Goal: Transaction & Acquisition: Purchase product/service

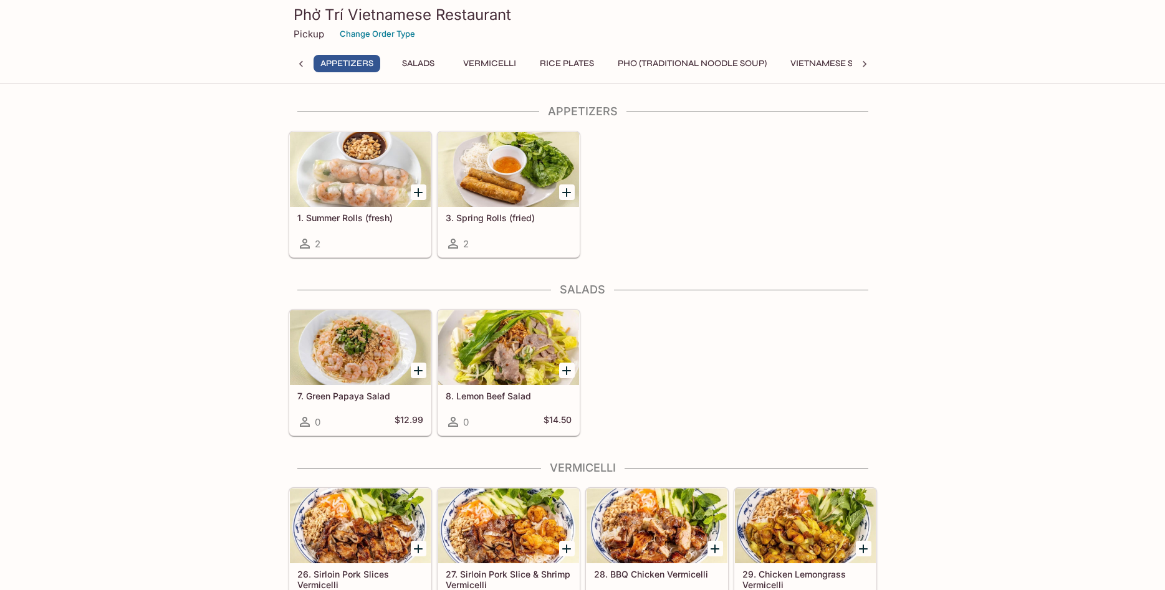
drag, startPoint x: 528, startPoint y: 10, endPoint x: 266, endPoint y: 7, distance: 262.4
click at [293, 7] on h3 "Phở Trí Vietnamese Restaurant" at bounding box center [582, 14] width 578 height 19
click at [866, 60] on icon at bounding box center [864, 64] width 12 height 12
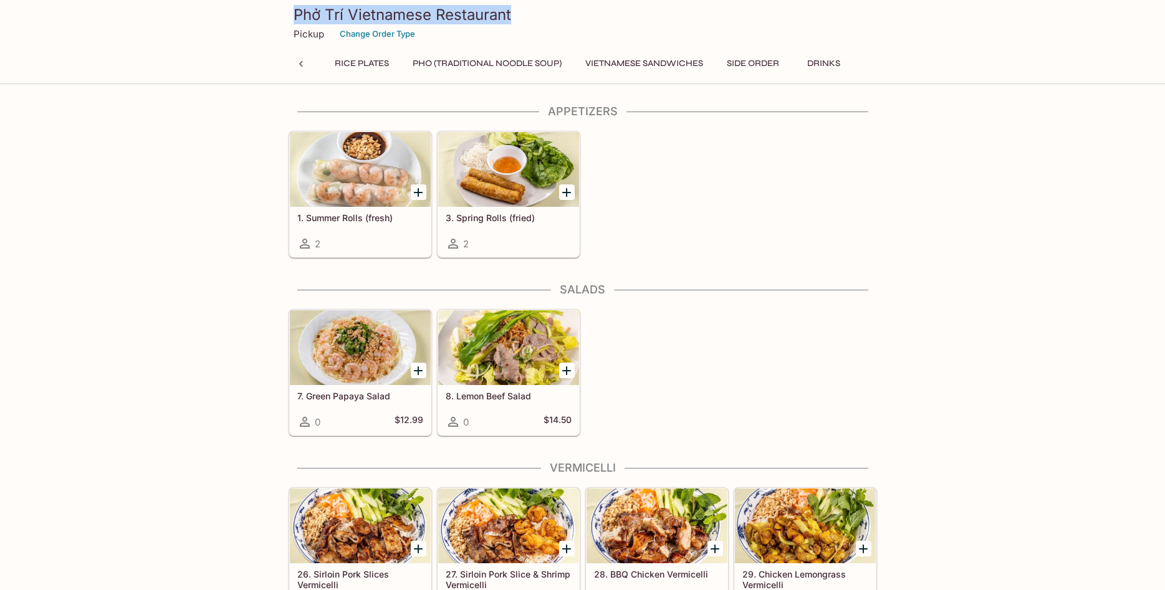
click at [300, 62] on icon at bounding box center [301, 64] width 12 height 12
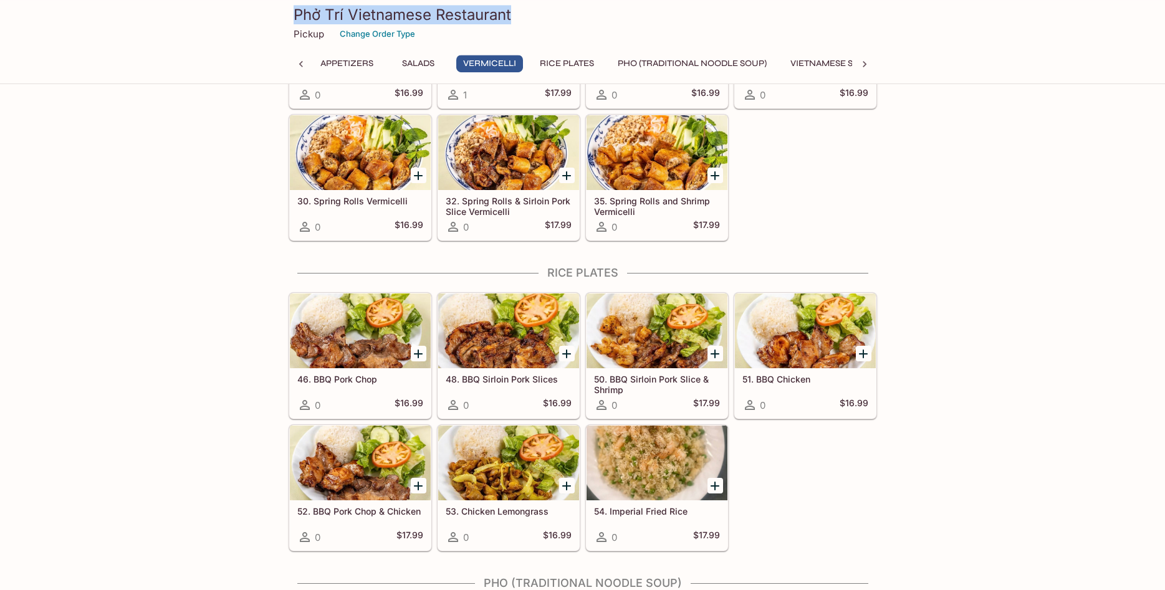
scroll to position [508, 0]
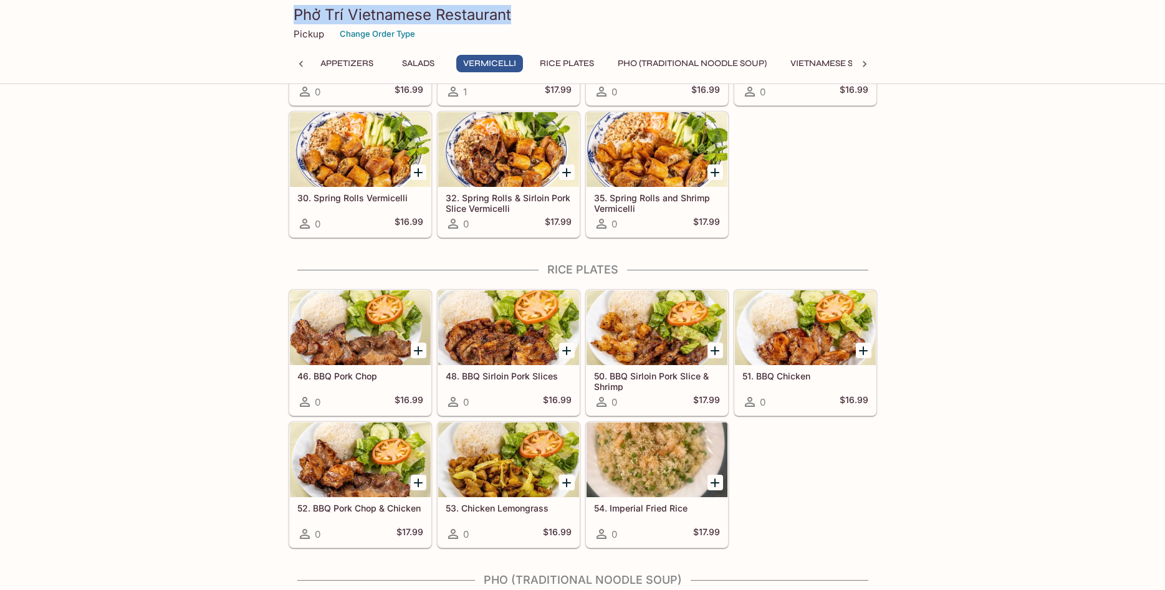
click at [667, 312] on div at bounding box center [656, 327] width 141 height 75
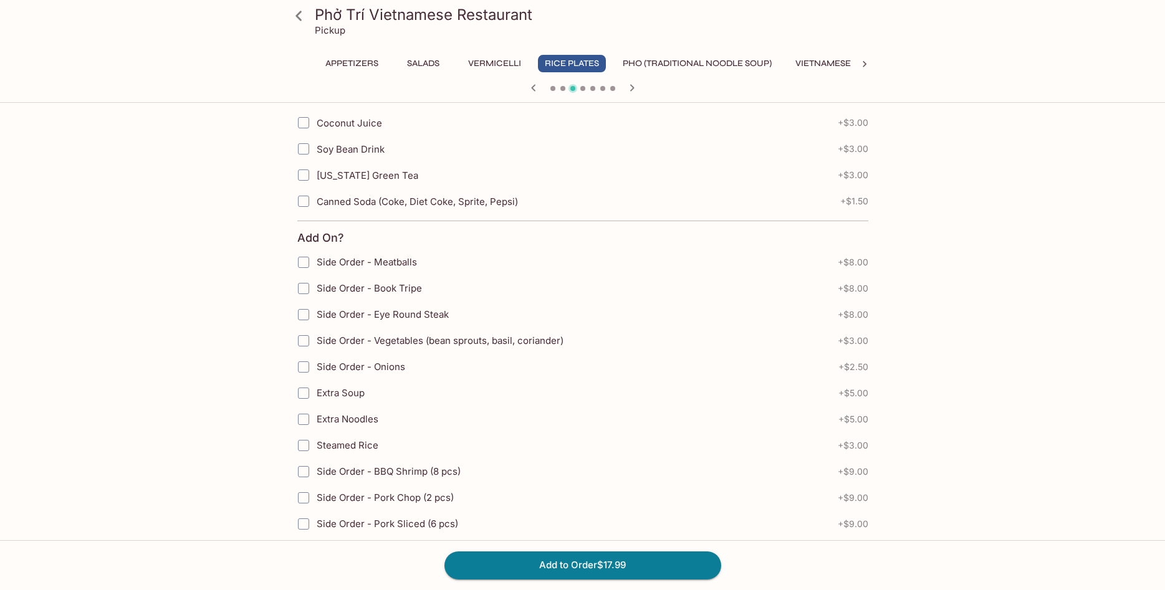
scroll to position [508, 0]
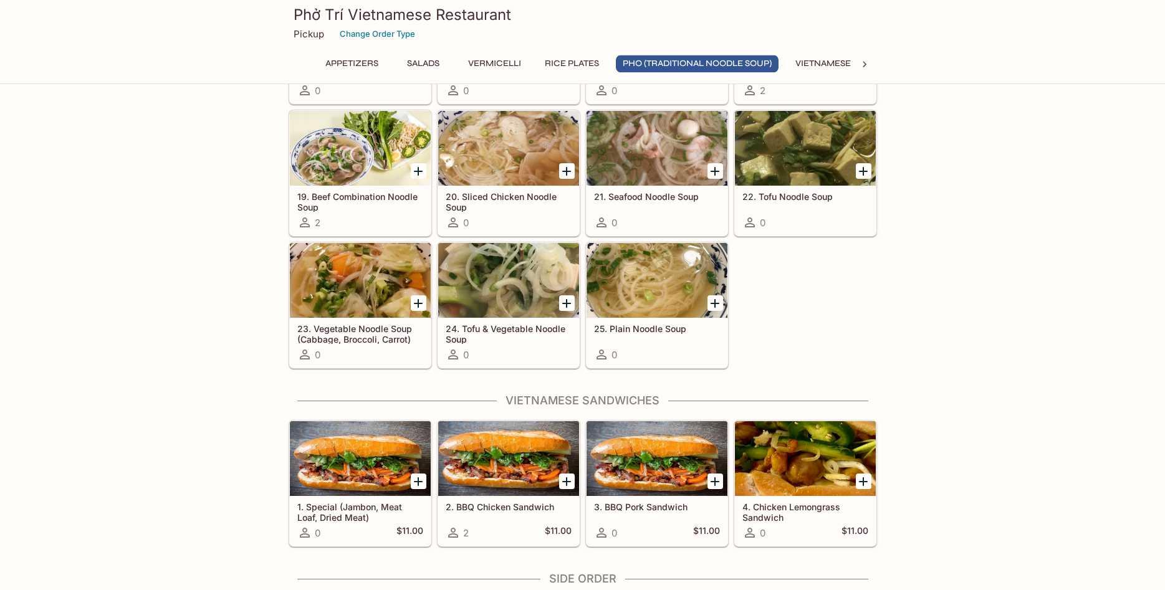
scroll to position [1330, 0]
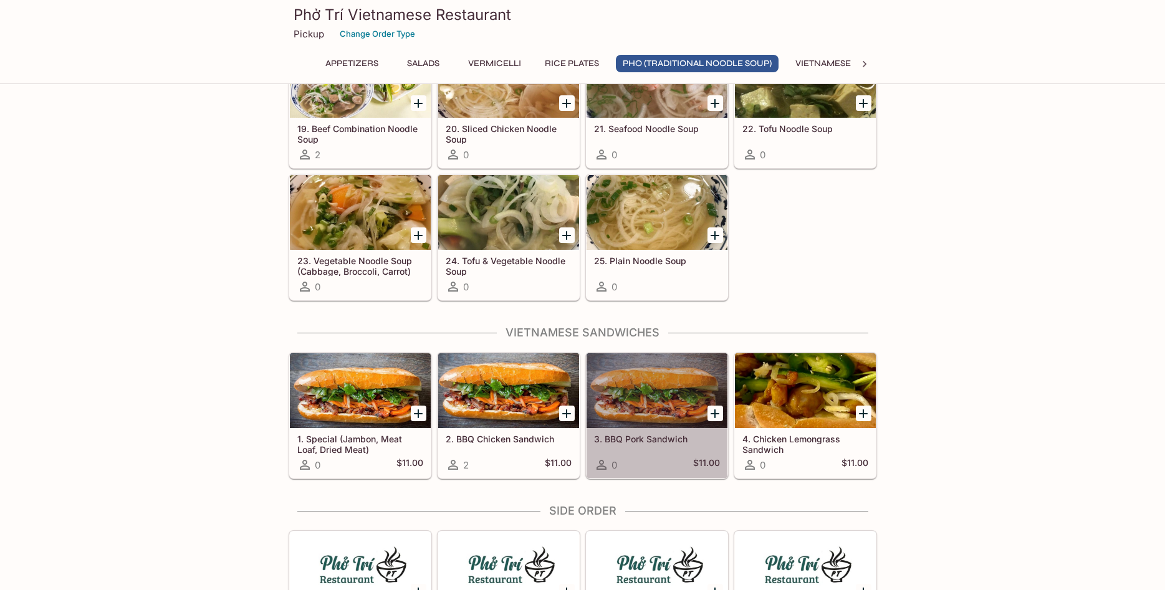
click at [674, 391] on div at bounding box center [656, 390] width 141 height 75
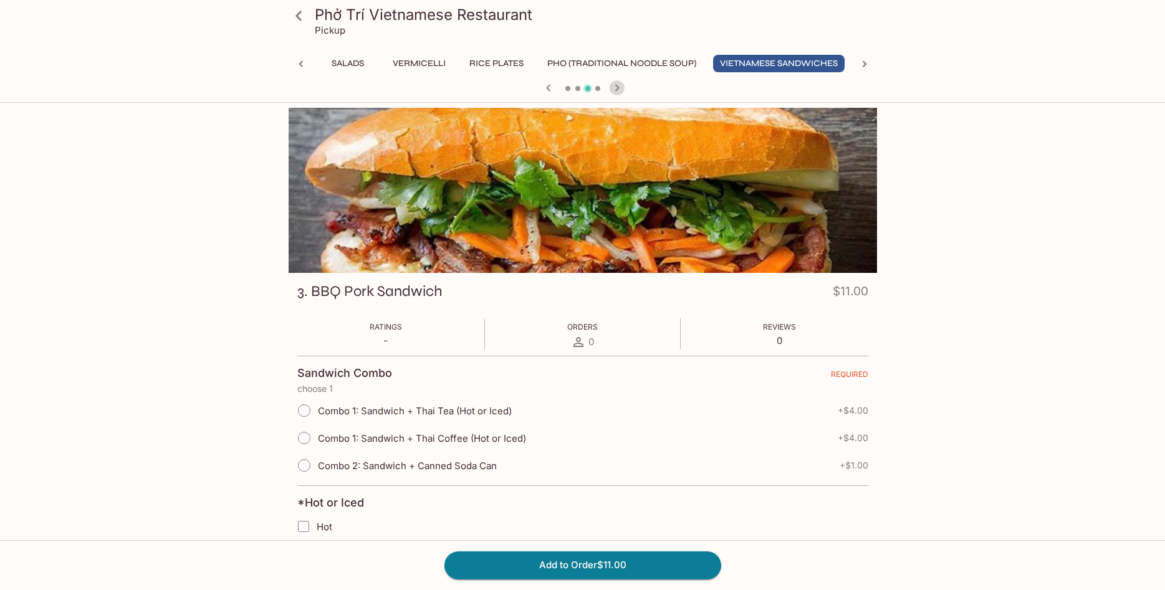
click at [613, 89] on icon "button" at bounding box center [616, 87] width 15 height 15
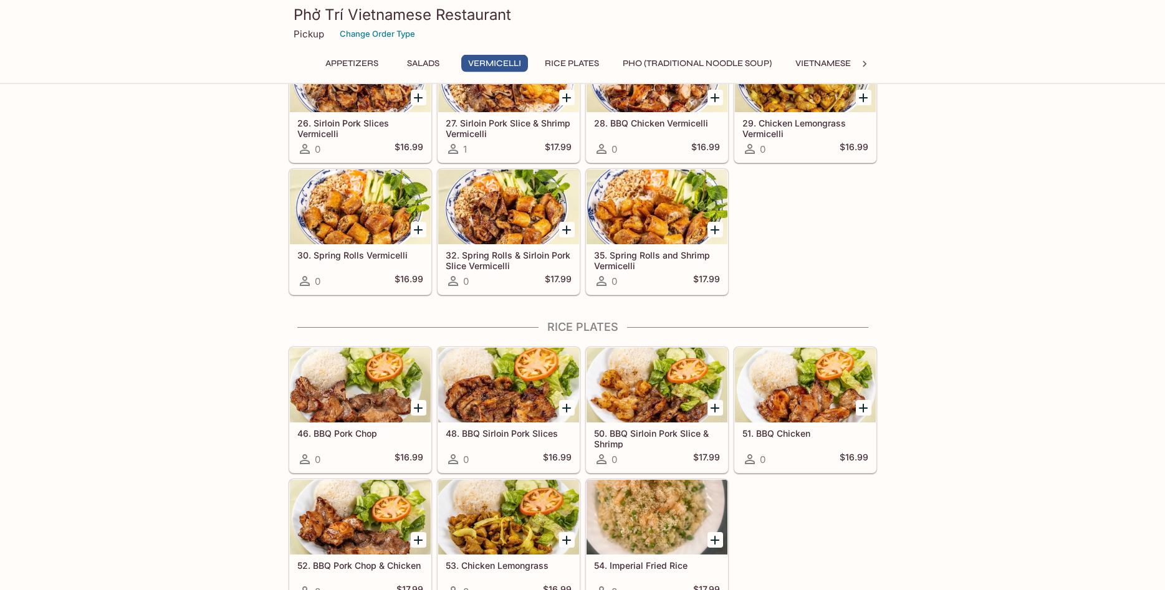
scroll to position [504, 0]
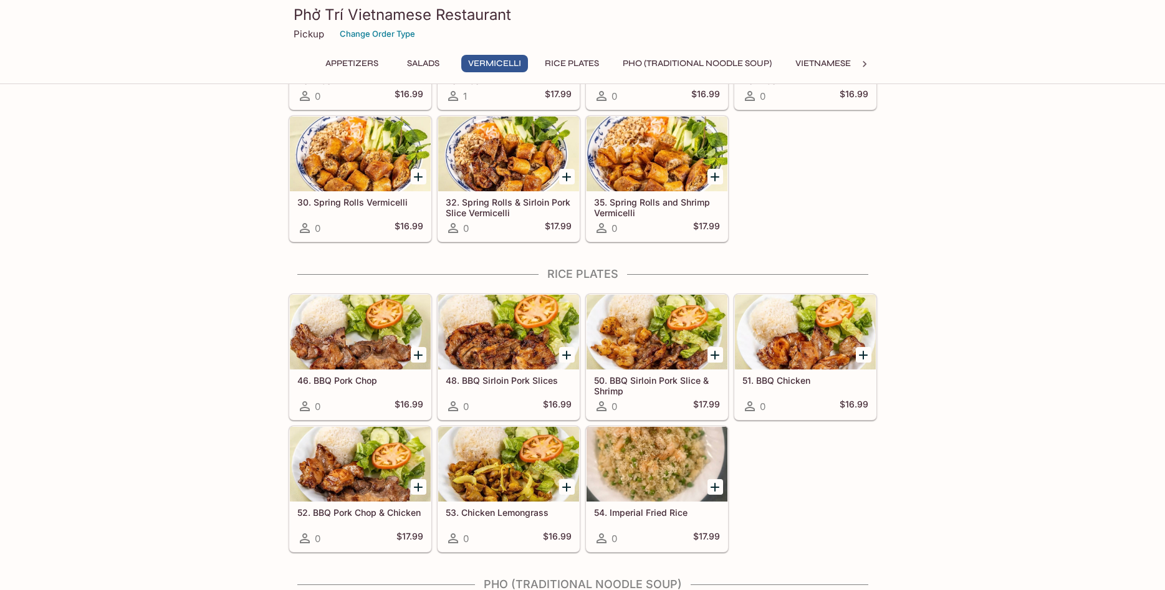
click at [637, 312] on div at bounding box center [656, 332] width 141 height 75
